Goal: Check status: Check status

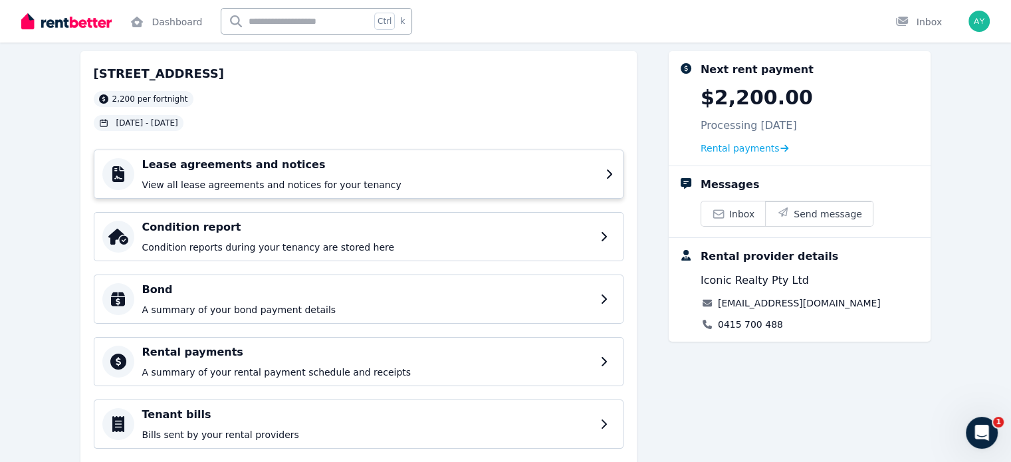
scroll to position [66, 0]
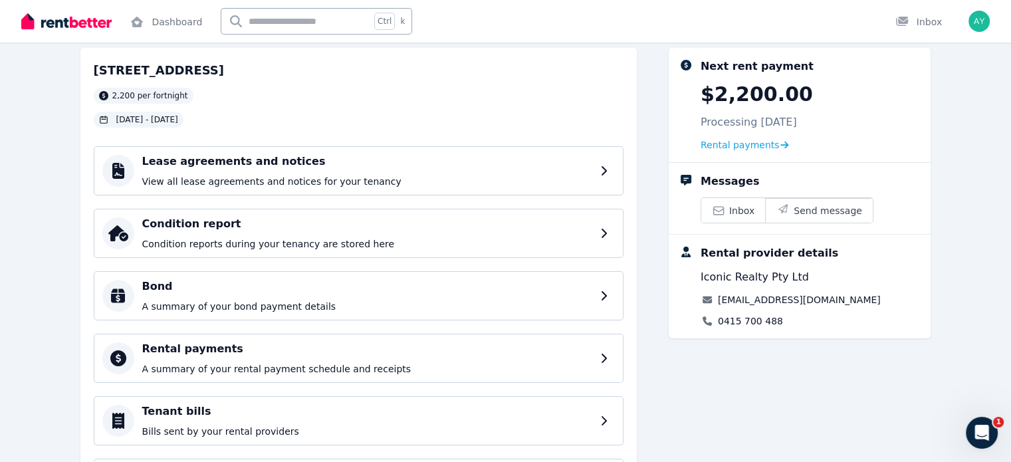
drag, startPoint x: 781, startPoint y: 113, endPoint x: 809, endPoint y: 120, distance: 29.5
click at [797, 120] on p "Processing [DATE]" at bounding box center [749, 122] width 96 height 16
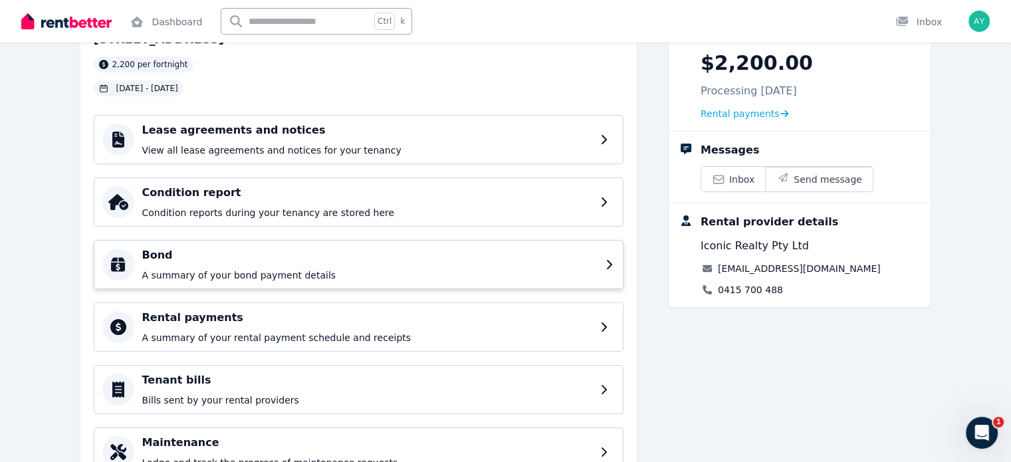
scroll to position [94, 0]
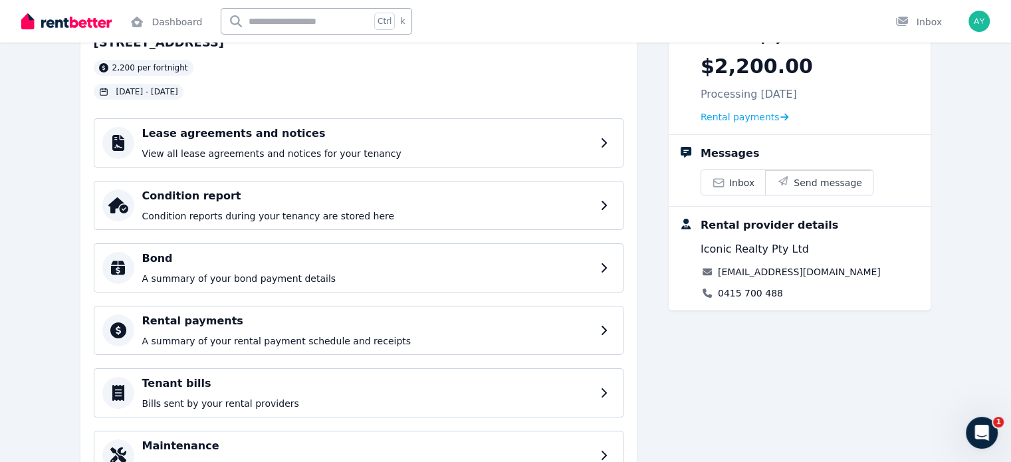
drag, startPoint x: 787, startPoint y: 92, endPoint x: 791, endPoint y: 104, distance: 12.0
click at [789, 95] on p "Processing [DATE]" at bounding box center [749, 94] width 96 height 16
click at [780, 119] on span "Rental payments" at bounding box center [740, 116] width 79 height 13
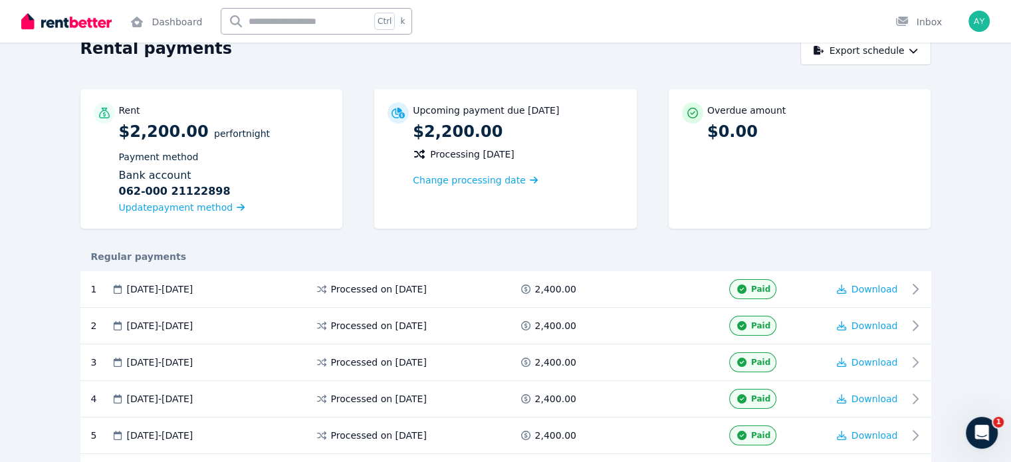
scroll to position [66, 0]
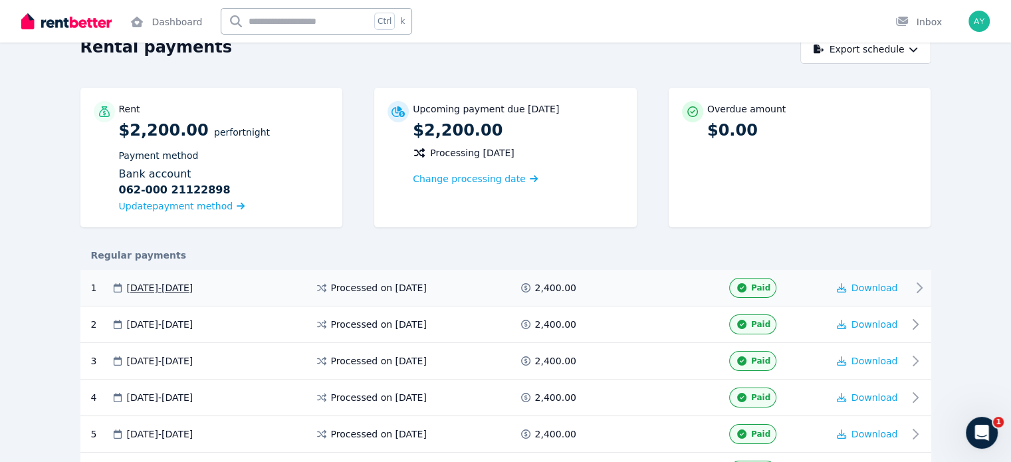
click at [931, 281] on div "1 [DATE] - [DATE] Processed on [DATE] 2,400.00 Paid Download" at bounding box center [505, 288] width 851 height 37
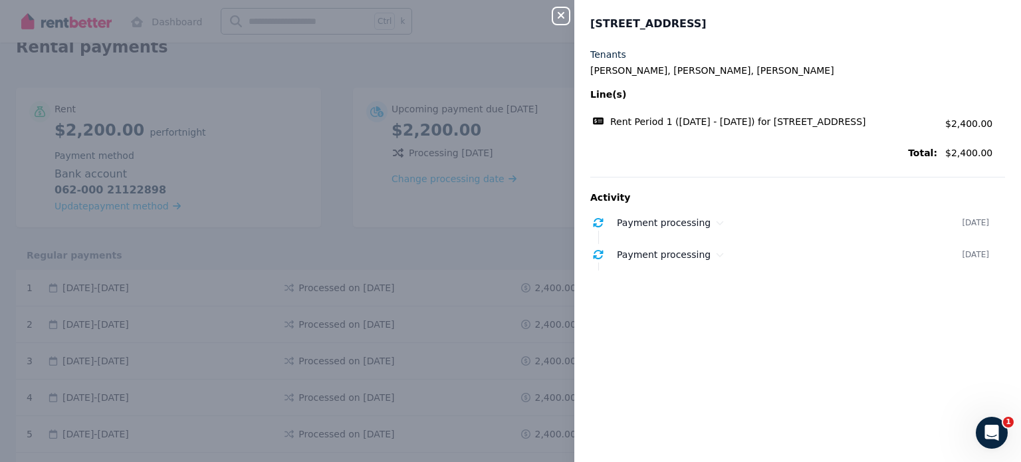
click at [554, 15] on icon "button" at bounding box center [561, 15] width 16 height 11
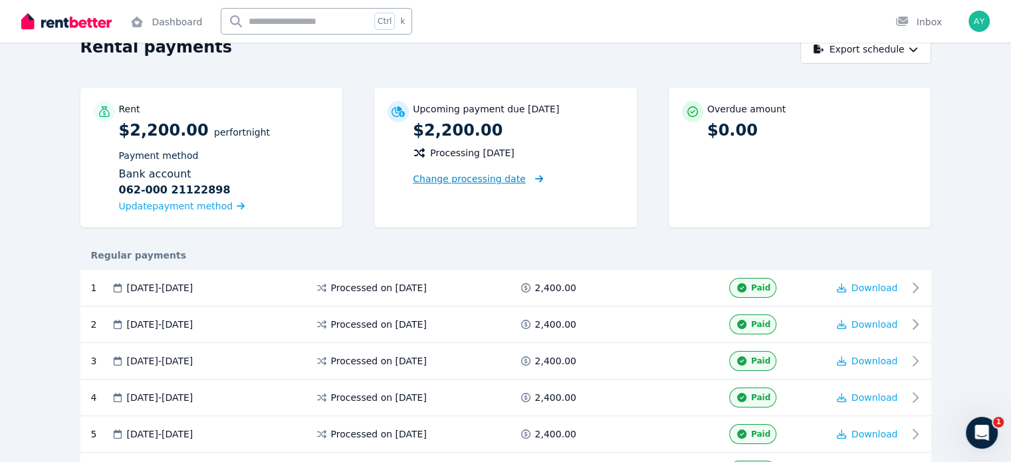
click at [443, 182] on span "Change processing date" at bounding box center [469, 178] width 113 height 13
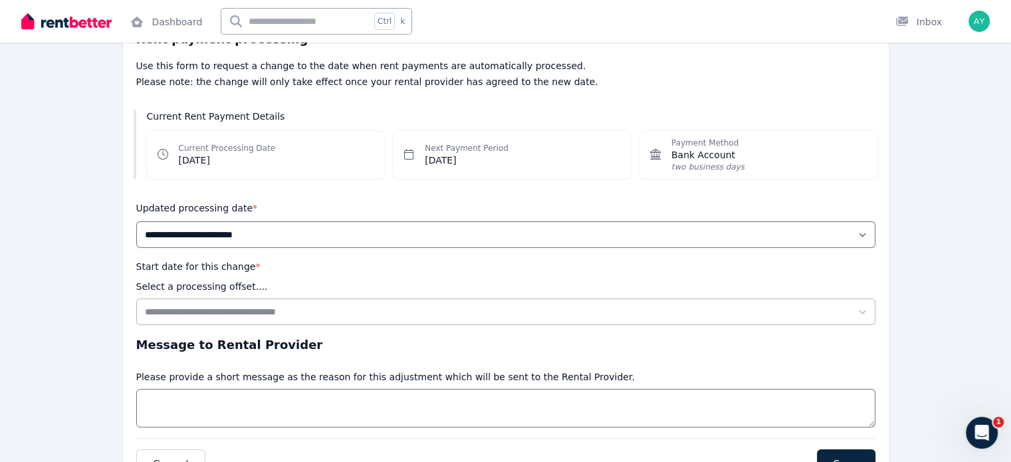
scroll to position [133, 0]
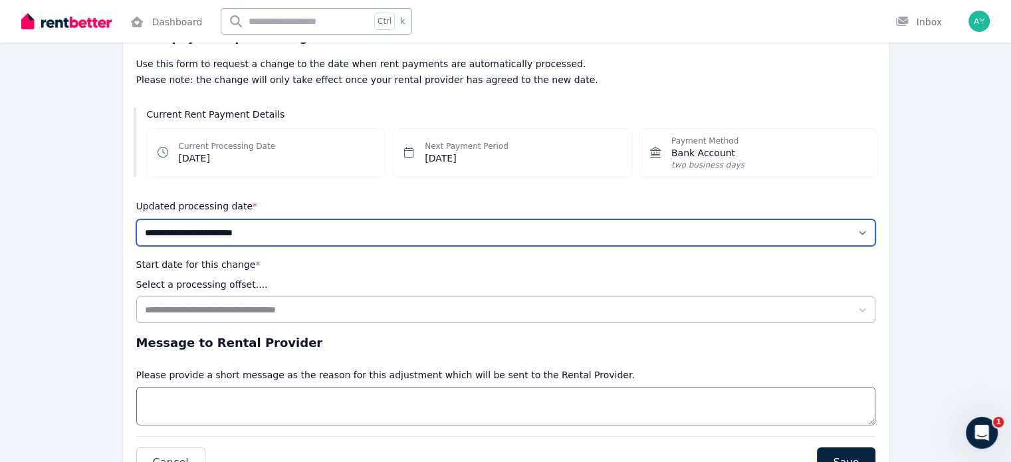
click at [192, 239] on select "**********" at bounding box center [505, 232] width 739 height 27
click at [198, 236] on select "**********" at bounding box center [505, 232] width 739 height 27
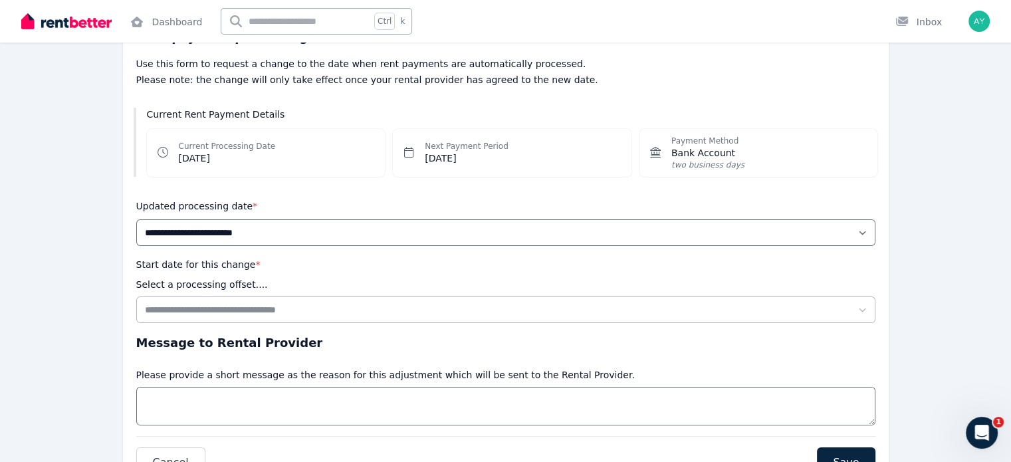
click at [451, 162] on dd "[DATE]" at bounding box center [467, 158] width 84 height 13
click at [312, 148] on div "Current Processing Date [DATE]" at bounding box center [266, 153] width 239 height 48
drag, startPoint x: 231, startPoint y: 132, endPoint x: 233, endPoint y: 170, distance: 37.3
click at [231, 141] on div "Current Processing Date [DATE]" at bounding box center [266, 153] width 239 height 48
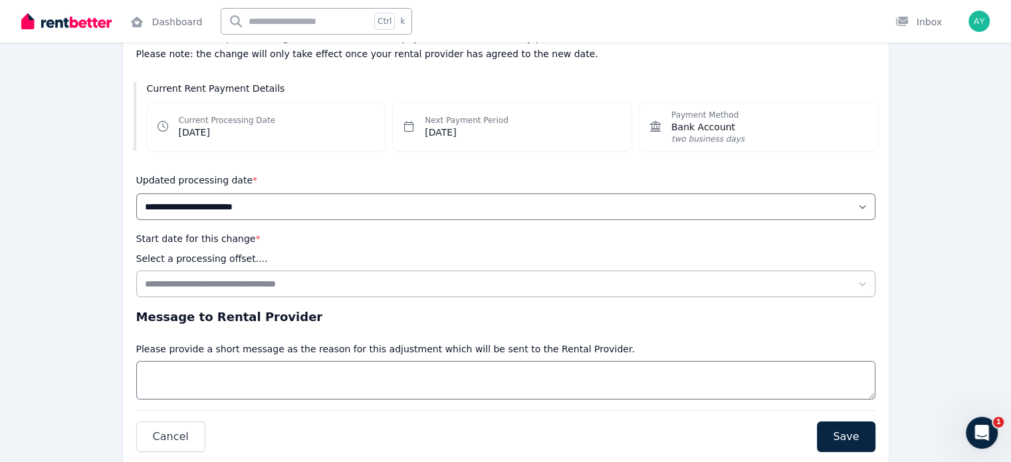
scroll to position [215, 0]
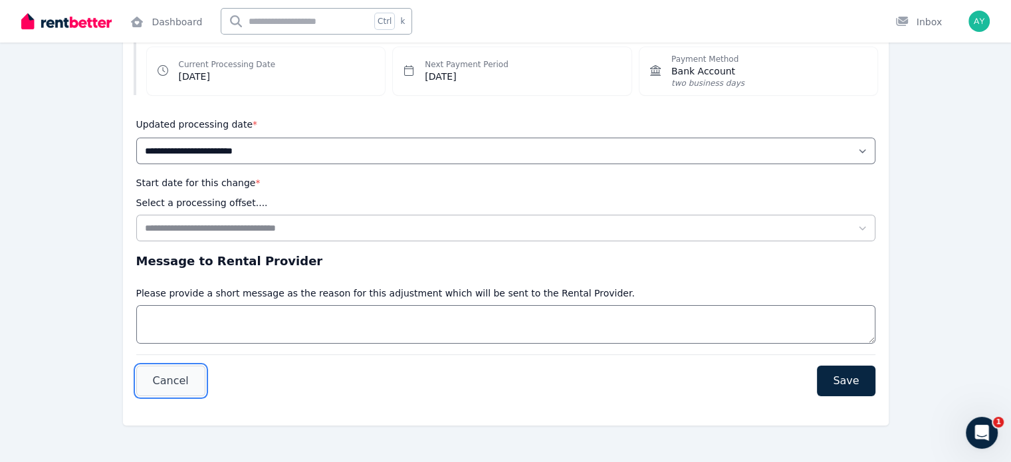
click at [167, 370] on button "Cancel" at bounding box center [170, 381] width 69 height 31
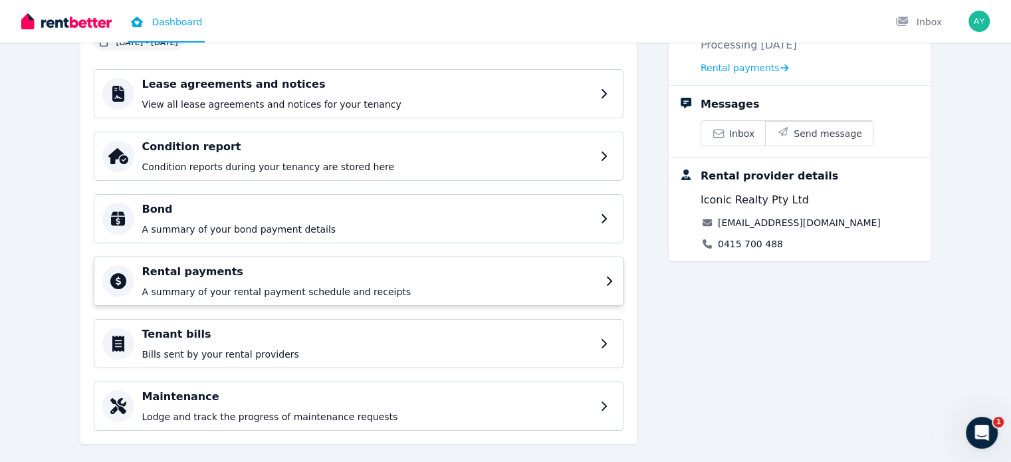
scroll to position [161, 0]
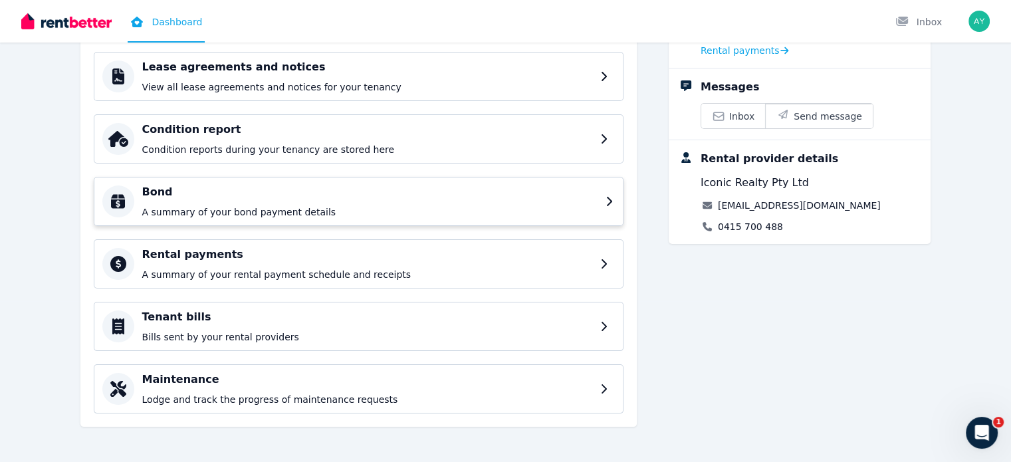
click at [215, 191] on h4 "Bond" at bounding box center [369, 192] width 455 height 16
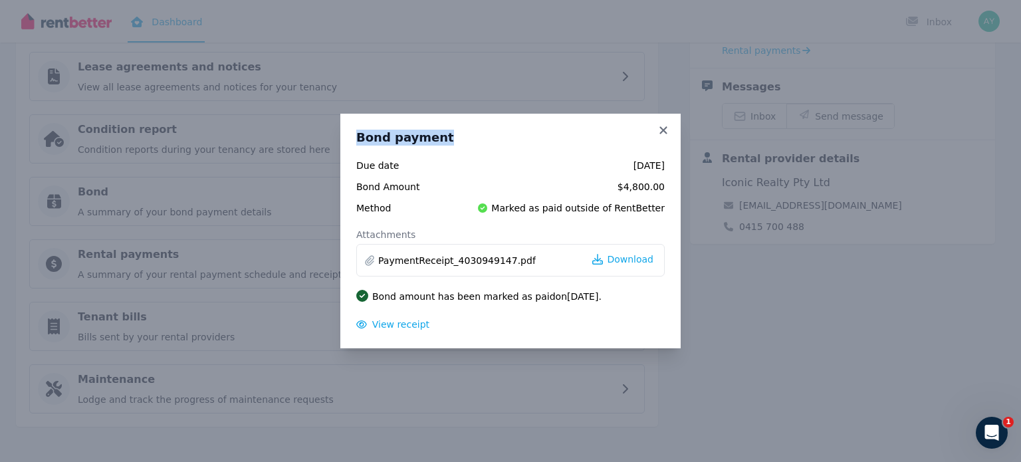
click at [670, 132] on div "Bond payment Due date [DATE] Bond Amount $4,800.00 Method Marked as paid outsid…" at bounding box center [510, 231] width 340 height 235
click at [658, 132] on icon at bounding box center [663, 130] width 13 height 12
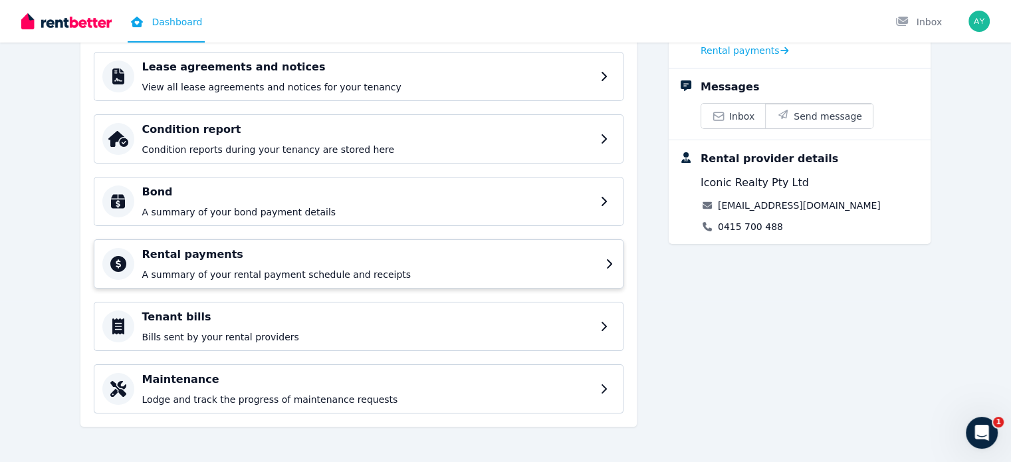
drag, startPoint x: 223, startPoint y: 273, endPoint x: 229, endPoint y: 266, distance: 9.4
click at [228, 268] on p "A summary of your rental payment schedule and receipts" at bounding box center [369, 274] width 455 height 13
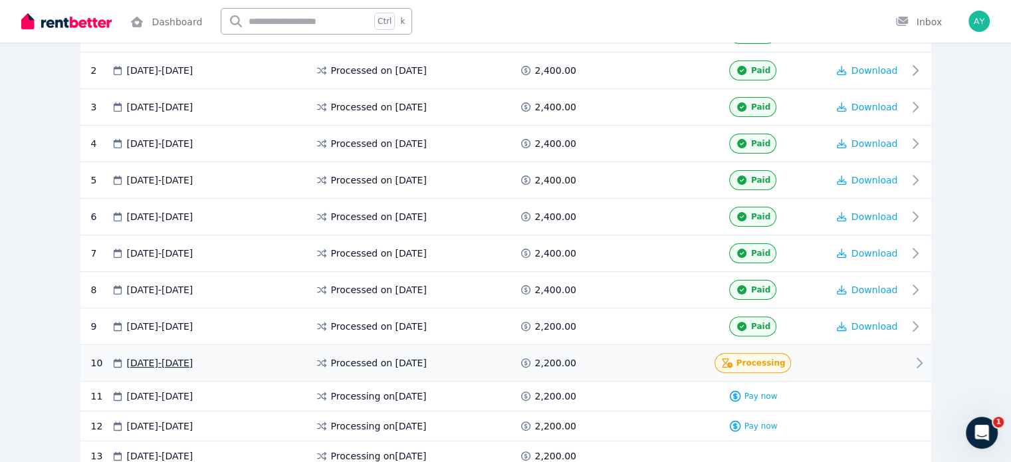
scroll to position [492, 0]
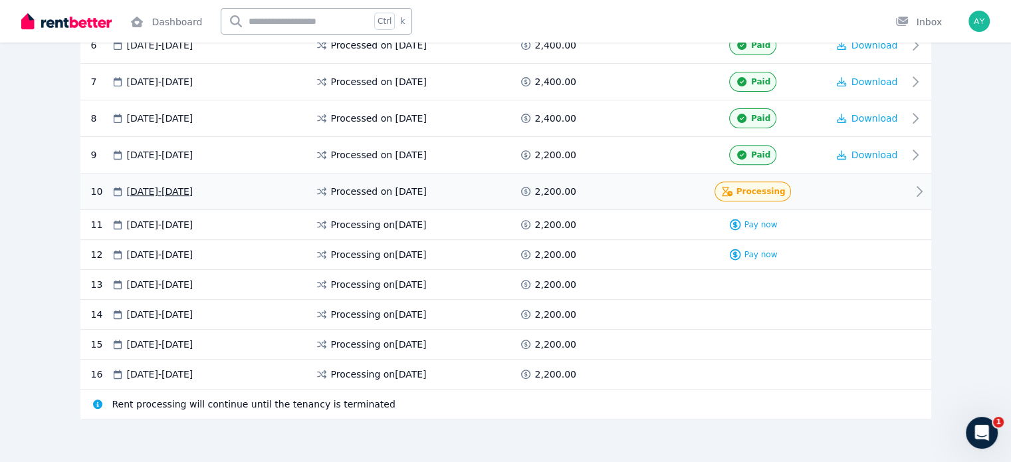
click at [149, 193] on span "[DATE] - [DATE]" at bounding box center [160, 191] width 66 height 13
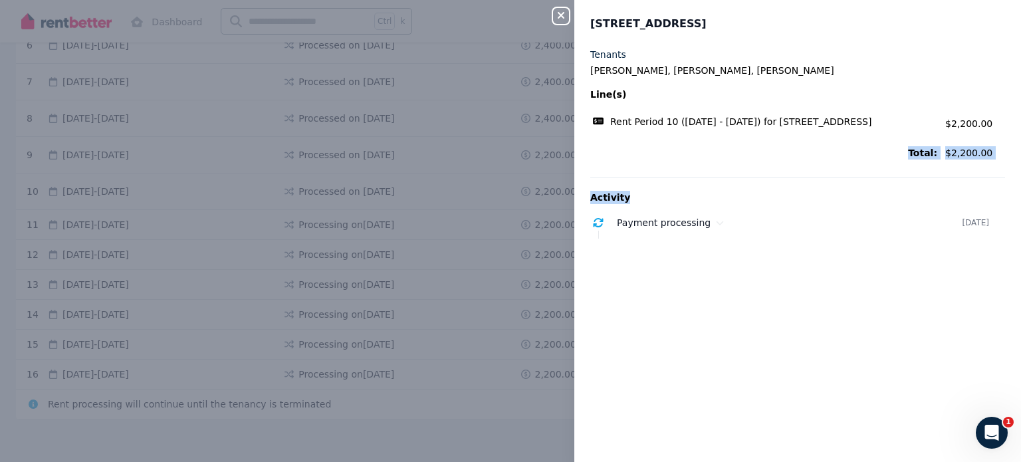
drag, startPoint x: 977, startPoint y: 174, endPoint x: 763, endPoint y: 151, distance: 214.6
click at [819, 156] on div "Tenants [PERSON_NAME], [PERSON_NAME], [PERSON_NAME] Line(s) Rent Period 10 ([DA…" at bounding box center [797, 147] width 415 height 199
click at [630, 124] on span "Rent Period 10 ([DATE] - [DATE]) for [STREET_ADDRESS]" at bounding box center [740, 121] width 261 height 13
click at [555, 23] on div "Close panel 12/[STREET_ADDRESS] Tenants [PERSON_NAME], [PERSON_NAME], [PERSON_N…" at bounding box center [510, 231] width 1021 height 462
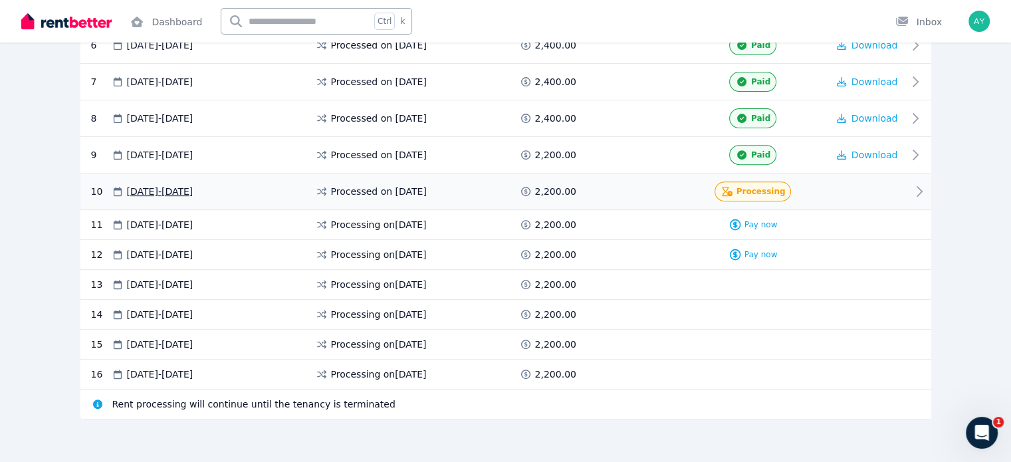
click at [928, 184] on icon at bounding box center [920, 192] width 16 height 16
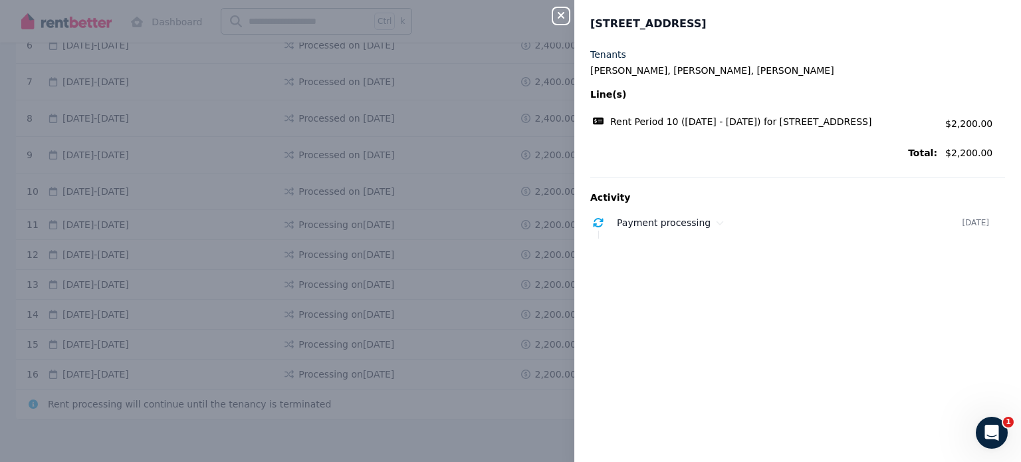
click at [399, 276] on div "Close panel 12/[STREET_ADDRESS] Tenants [PERSON_NAME], [PERSON_NAME], [PERSON_N…" at bounding box center [510, 231] width 1021 height 462
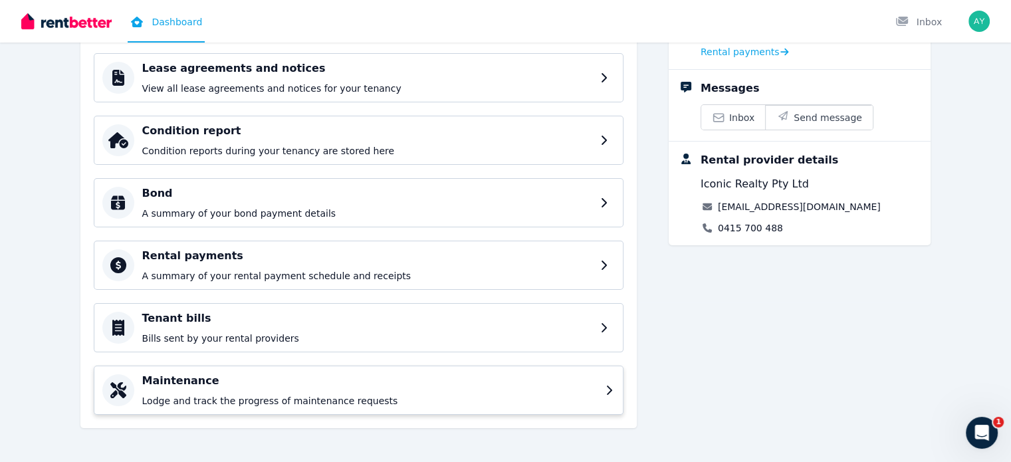
scroll to position [161, 0]
click at [287, 259] on h4 "Rental payments" at bounding box center [369, 255] width 455 height 16
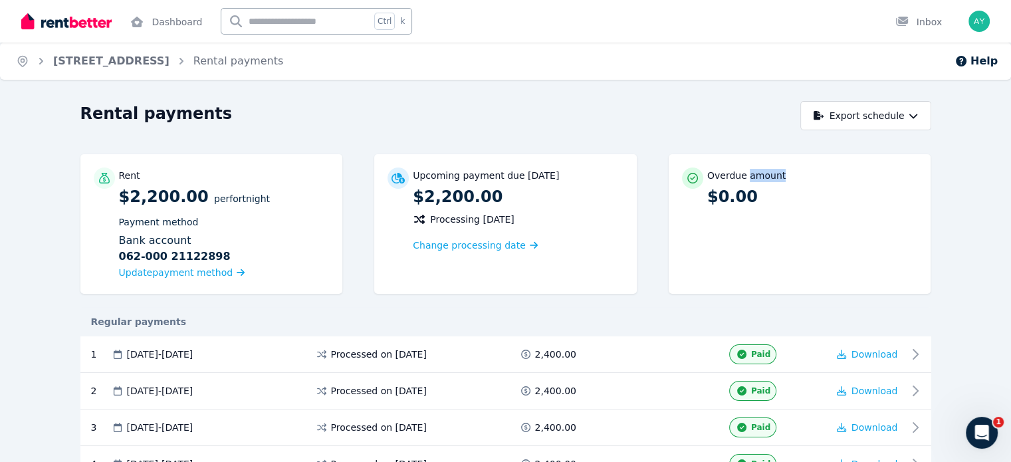
drag, startPoint x: 769, startPoint y: 181, endPoint x: 810, endPoint y: 182, distance: 40.6
click at [810, 182] on div "Overdue amount $0.00" at bounding box center [812, 188] width 211 height 40
click at [810, 183] on div "Overdue amount $0.00" at bounding box center [812, 188] width 211 height 40
click at [931, 120] on button "Export schedule" at bounding box center [866, 115] width 131 height 29
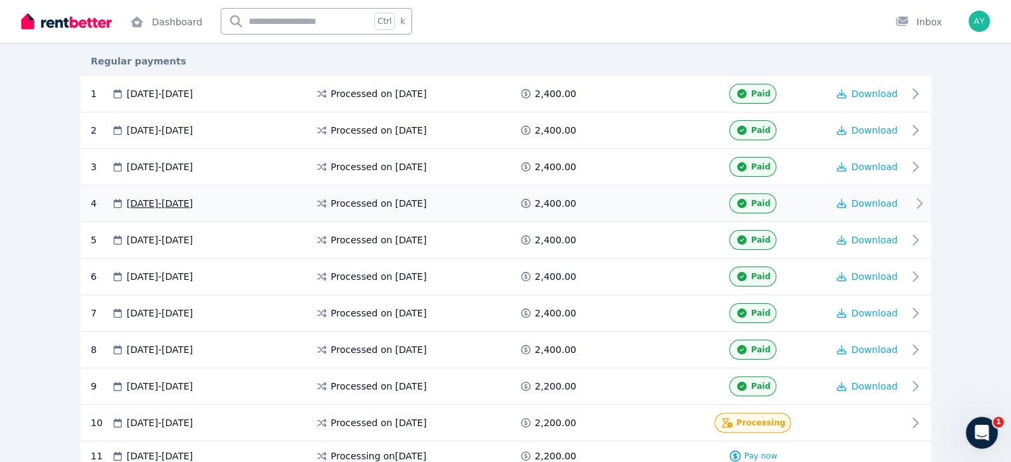
scroll to position [266, 0]
